Goal: Task Accomplishment & Management: Manage account settings

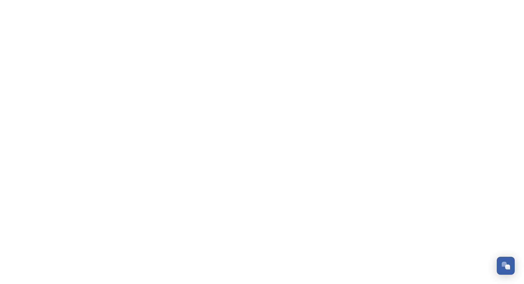
scroll to position [196, 0]
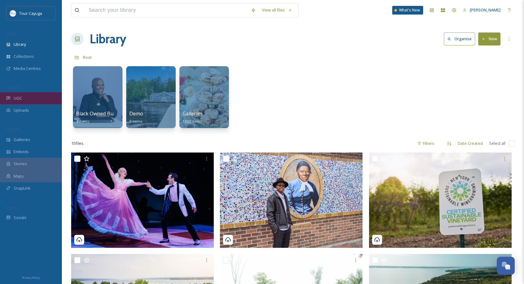
click at [18, 98] on span "UGC" at bounding box center [18, 98] width 8 height 6
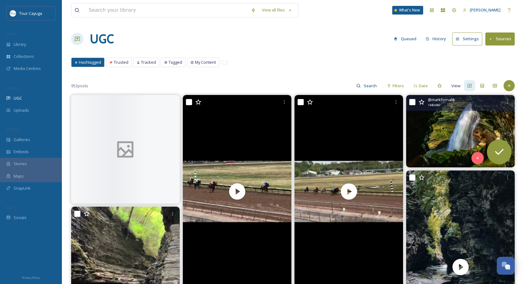
click at [437, 126] on img at bounding box center [460, 131] width 109 height 72
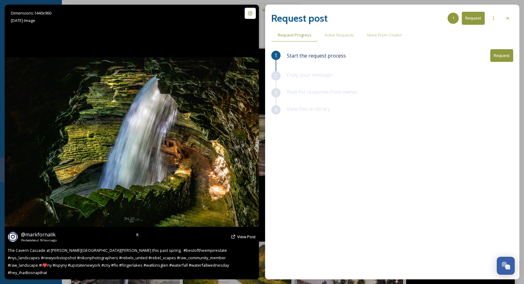
scroll to position [47, 0]
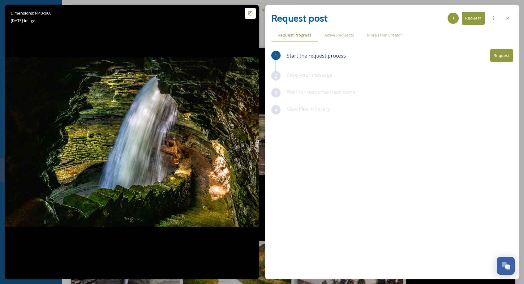
click at [347, 161] on div "1 Start the request process Request 2 Copy your message 3 Wait for response fro…" at bounding box center [392, 148] width 242 height 198
click at [508, 18] on icon at bounding box center [507, 18] width 5 height 5
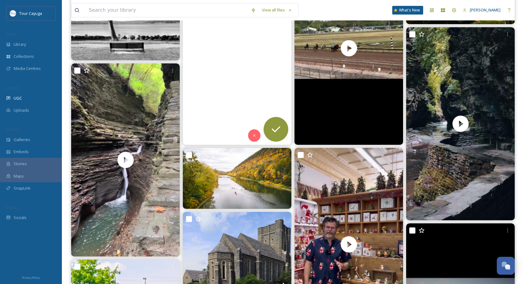
scroll to position [146, 0]
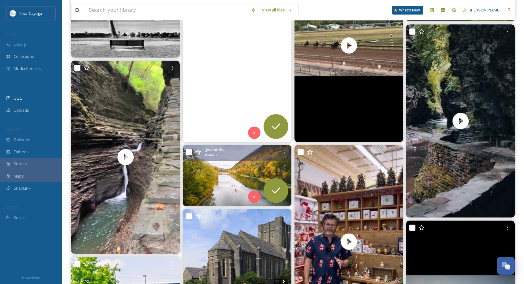
click at [237, 181] on img at bounding box center [237, 175] width 109 height 61
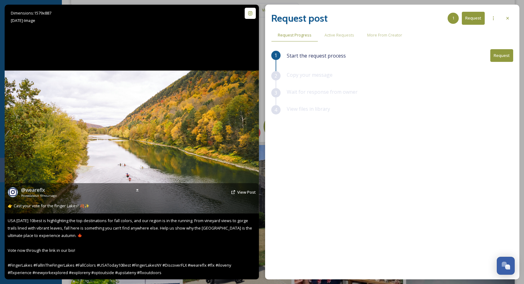
scroll to position [146, 0]
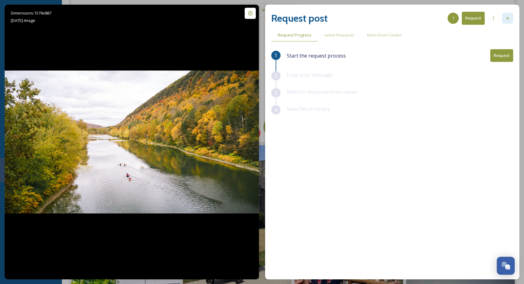
click at [508, 18] on icon at bounding box center [507, 18] width 5 height 5
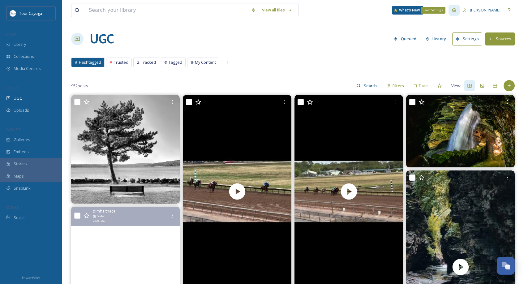
click at [452, 10] on icon at bounding box center [454, 10] width 4 height 4
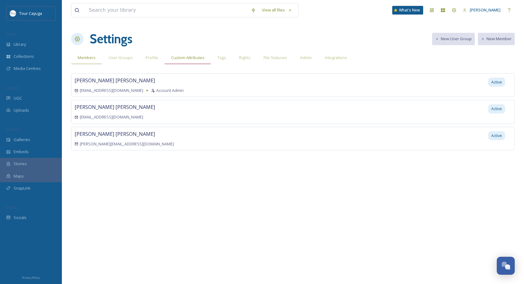
click at [193, 60] on span "Custom Attributes" at bounding box center [187, 58] width 33 height 6
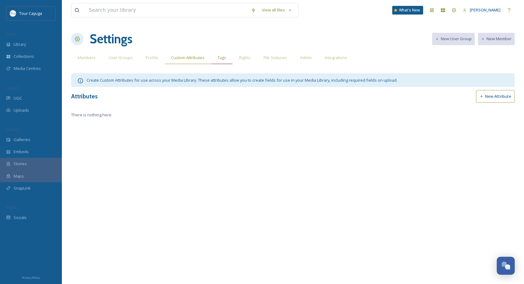
click at [218, 56] on span "Tags" at bounding box center [222, 58] width 9 height 6
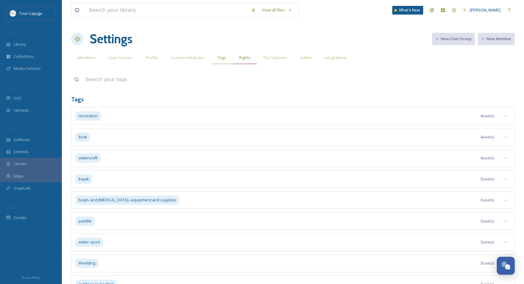
click at [243, 58] on span "Rights" at bounding box center [244, 58] width 11 height 6
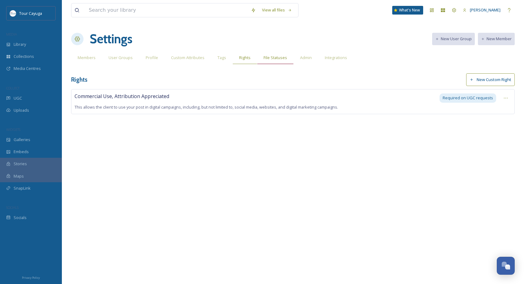
click at [271, 58] on span "File Statuses" at bounding box center [276, 58] width 24 height 6
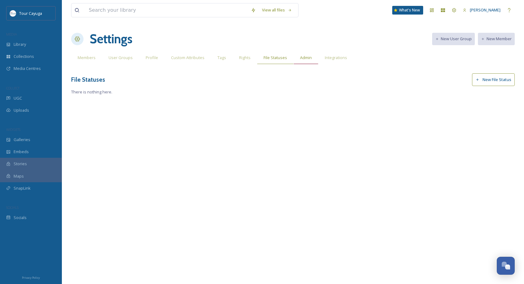
click at [305, 58] on span "Admin" at bounding box center [306, 58] width 12 height 6
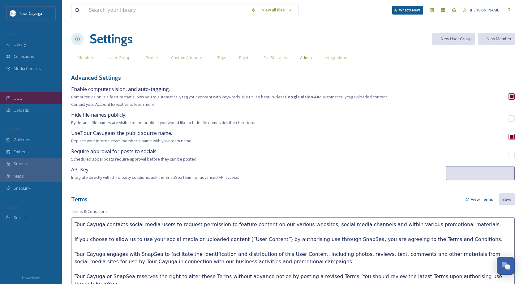
click at [18, 99] on span "UGC" at bounding box center [18, 98] width 8 height 6
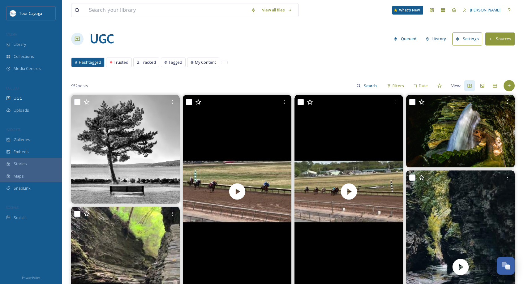
click at [470, 40] on button "Settings" at bounding box center [467, 38] width 30 height 13
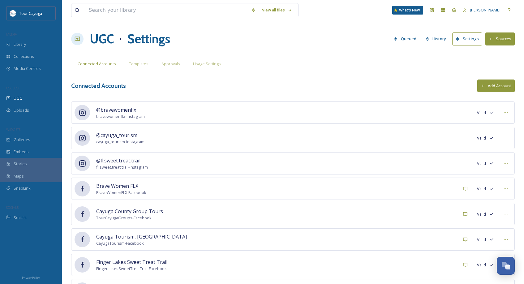
click at [500, 85] on button "Add Account" at bounding box center [496, 86] width 37 height 13
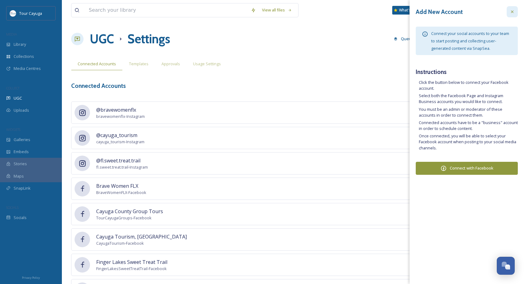
click at [515, 10] on icon at bounding box center [512, 11] width 5 height 5
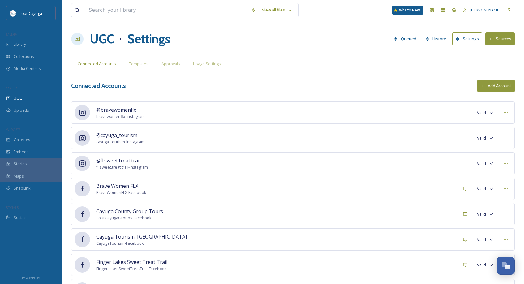
click at [476, 39] on button "Settings" at bounding box center [467, 38] width 30 height 13
click at [498, 39] on button "Sources" at bounding box center [500, 38] width 29 height 13
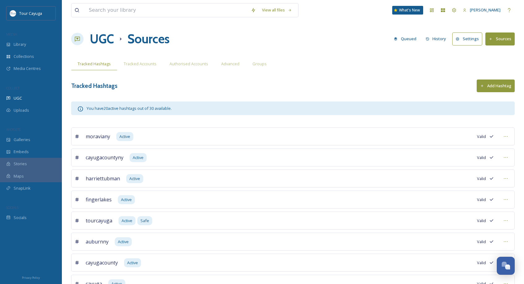
click at [475, 39] on button "Settings" at bounding box center [467, 38] width 30 height 13
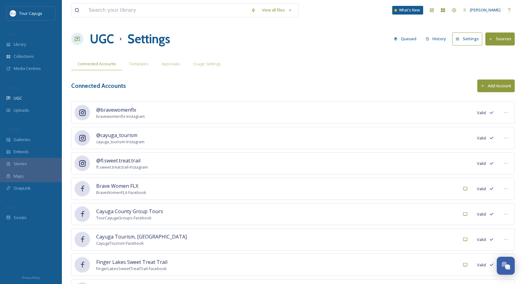
click at [496, 37] on button "Sources" at bounding box center [500, 38] width 29 height 13
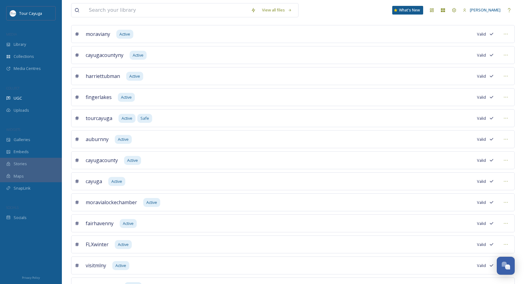
scroll to position [32, 0]
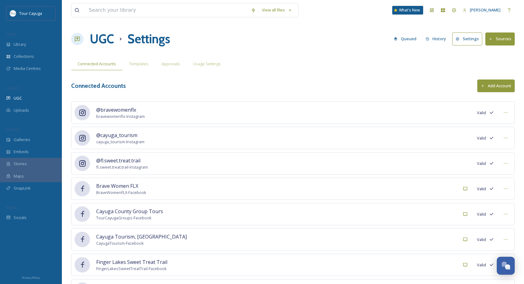
click at [495, 41] on button "Sources" at bounding box center [500, 38] width 29 height 13
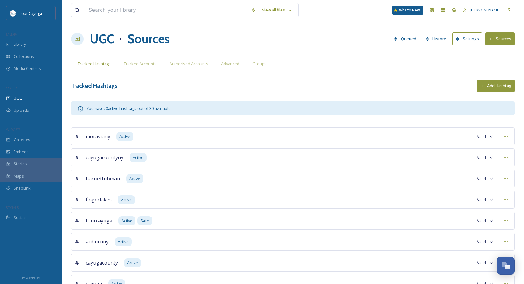
click at [472, 41] on button "Settings" at bounding box center [467, 38] width 30 height 13
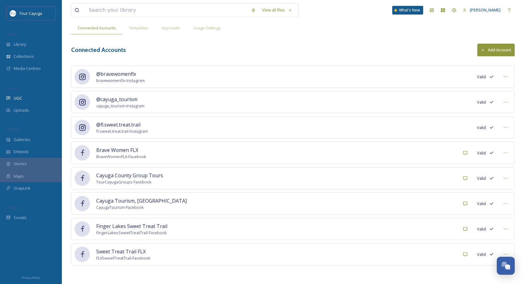
scroll to position [36, 0]
click at [486, 49] on button "Add Account" at bounding box center [496, 50] width 37 height 13
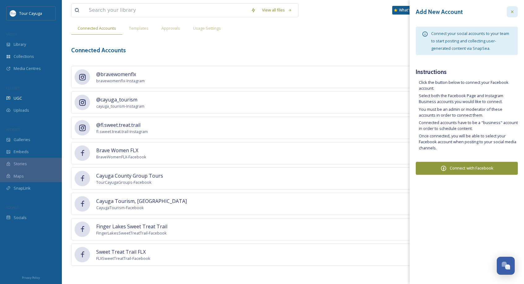
click at [512, 10] on icon at bounding box center [512, 11] width 5 height 5
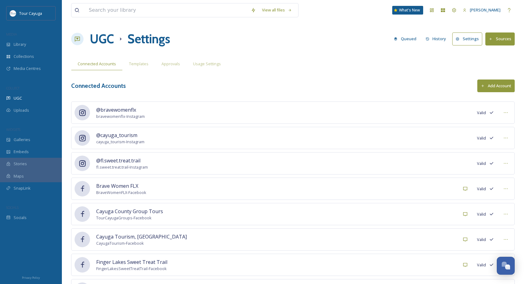
scroll to position [0, 0]
click at [471, 39] on button "Settings" at bounding box center [467, 38] width 30 height 13
click at [460, 38] on icon at bounding box center [458, 39] width 4 height 4
click at [13, 97] on div "UGC" at bounding box center [31, 98] width 62 height 12
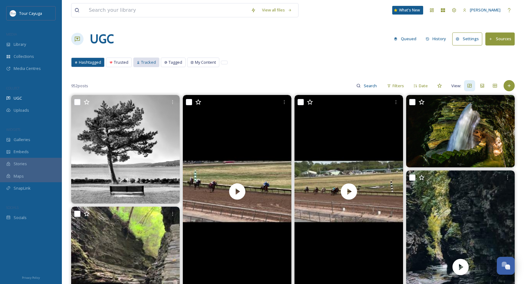
click at [142, 61] on span "Tracked" at bounding box center [148, 62] width 15 height 6
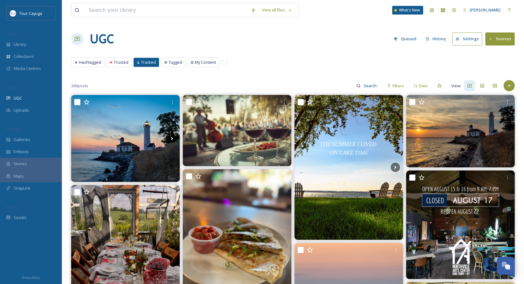
click at [472, 39] on button "Settings" at bounding box center [467, 38] width 30 height 13
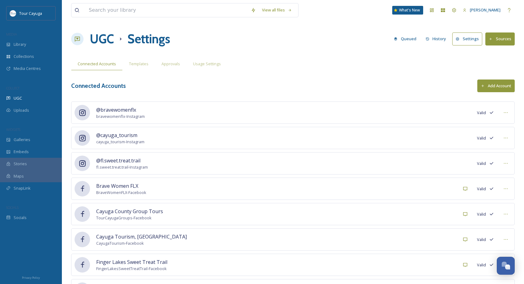
click at [501, 39] on button "Sources" at bounding box center [500, 38] width 29 height 13
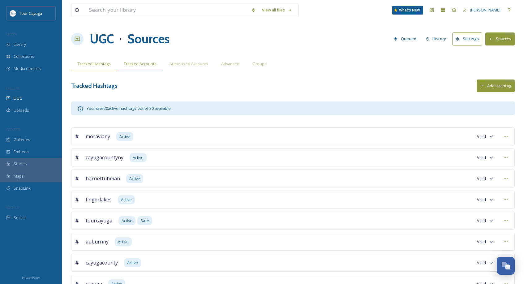
click at [138, 64] on span "Tracked Accounts" at bounding box center [140, 64] width 33 height 6
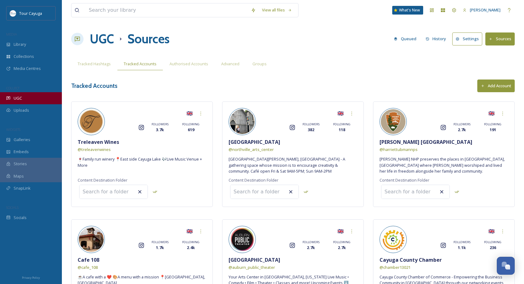
click at [17, 96] on span "UGC" at bounding box center [18, 98] width 8 height 6
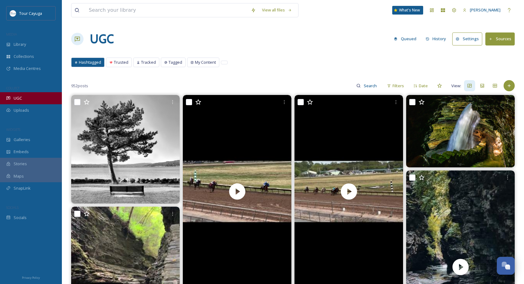
click at [18, 98] on span "UGC" at bounding box center [18, 98] width 8 height 6
click at [145, 62] on span "Tracked" at bounding box center [148, 62] width 15 height 6
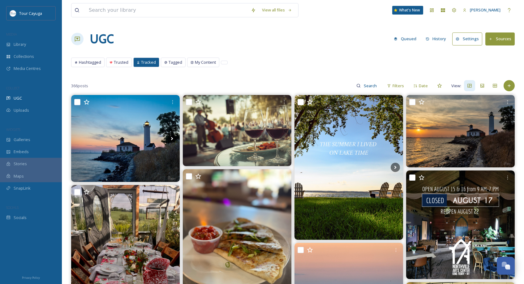
click at [497, 40] on button "Sources" at bounding box center [500, 38] width 29 height 13
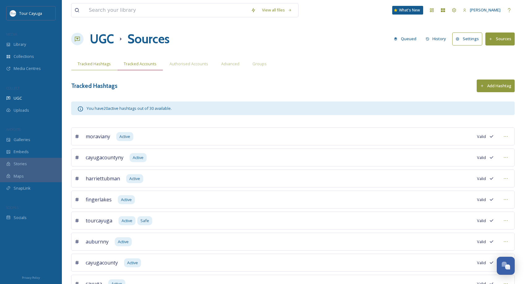
click at [139, 62] on span "Tracked Accounts" at bounding box center [140, 64] width 33 height 6
